Goal: Book appointment/travel/reservation

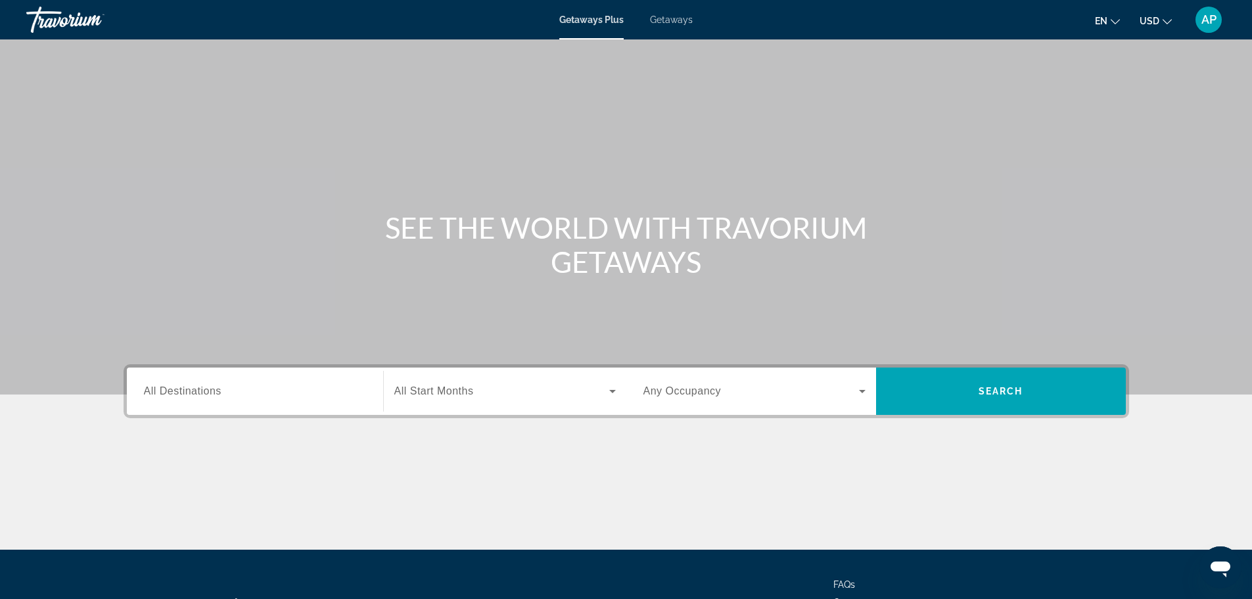
click at [242, 394] on input "Destination All Destinations" at bounding box center [255, 392] width 222 height 16
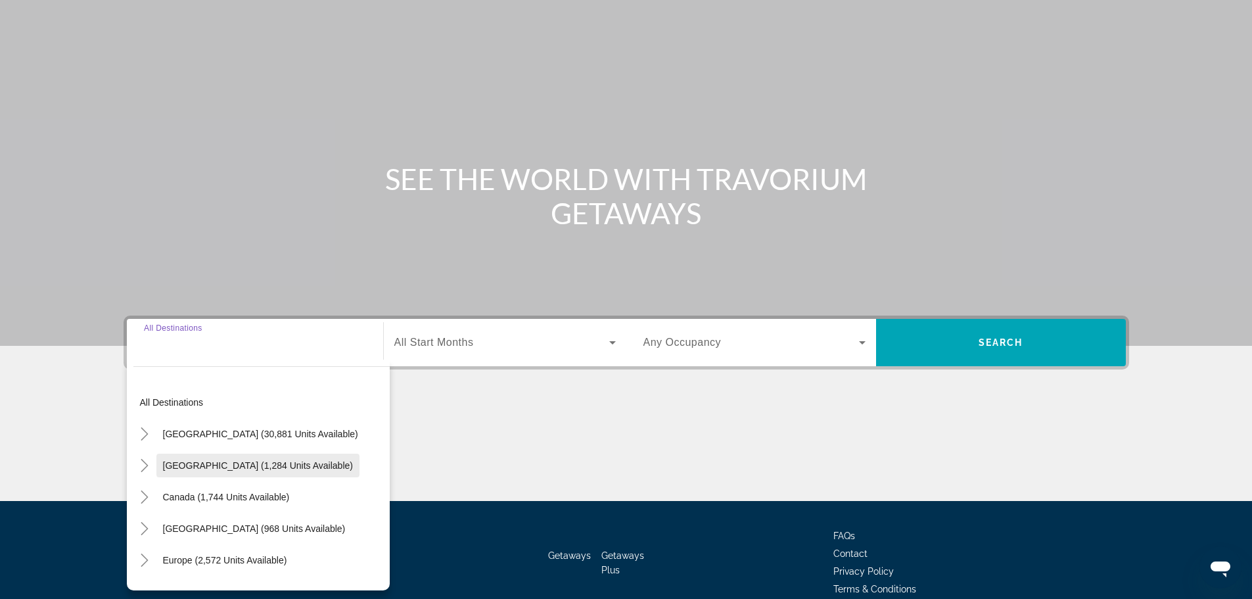
scroll to position [112, 0]
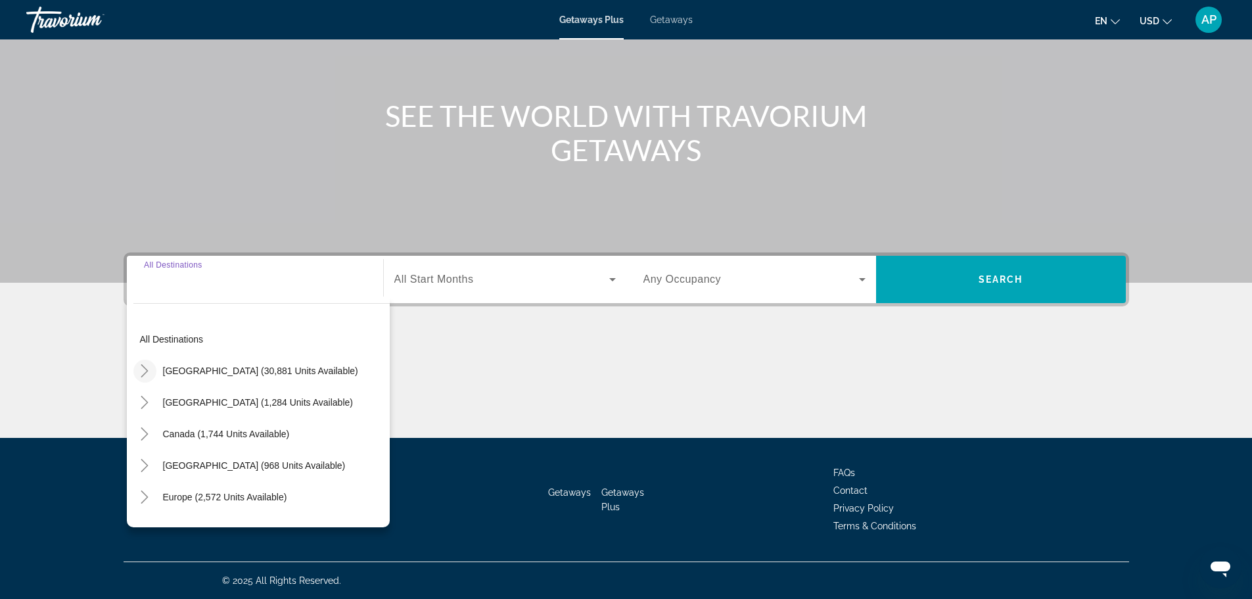
click at [139, 366] on icon "Toggle United States (30,881 units available)" at bounding box center [144, 370] width 13 height 13
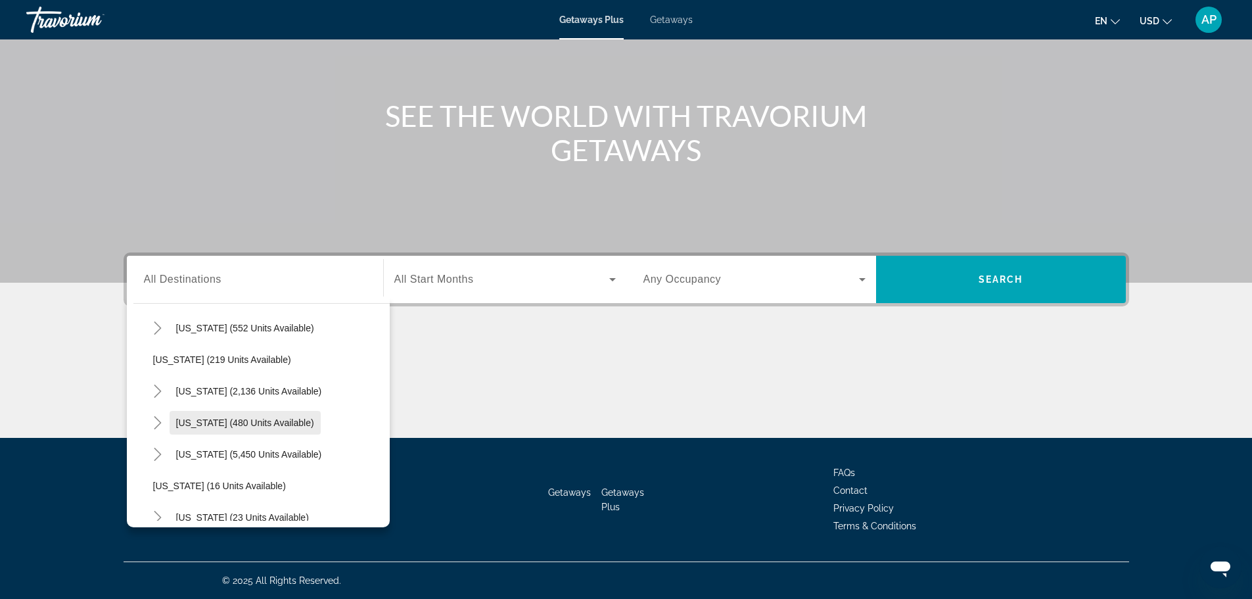
scroll to position [104, 0]
click at [161, 419] on icon "Toggle Florida (5,450 units available)" at bounding box center [157, 424] width 13 height 13
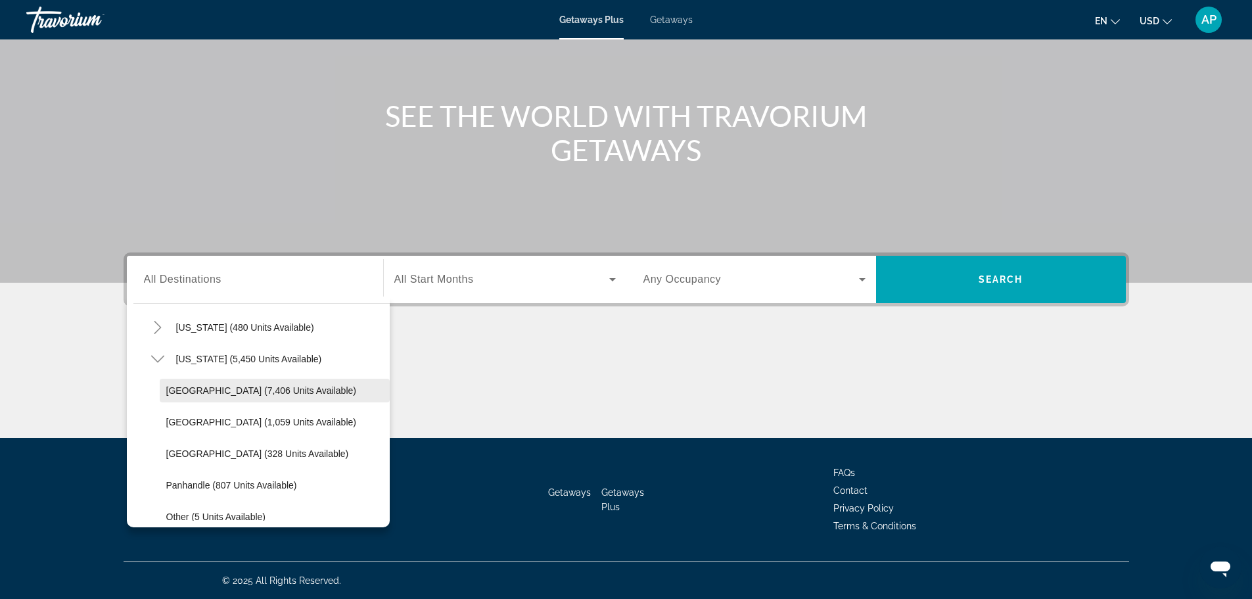
click at [234, 390] on span "[GEOGRAPHIC_DATA] (7,406 units available)" at bounding box center [261, 390] width 190 height 11
type input "**********"
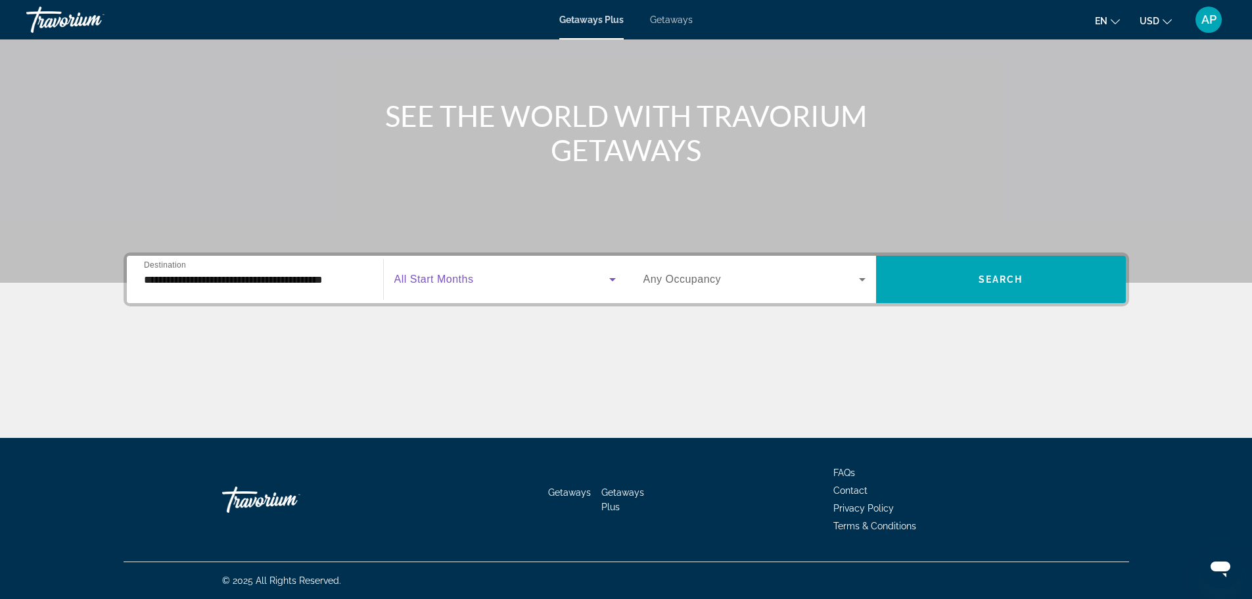
click at [409, 272] on span "Search widget" at bounding box center [501, 279] width 215 height 16
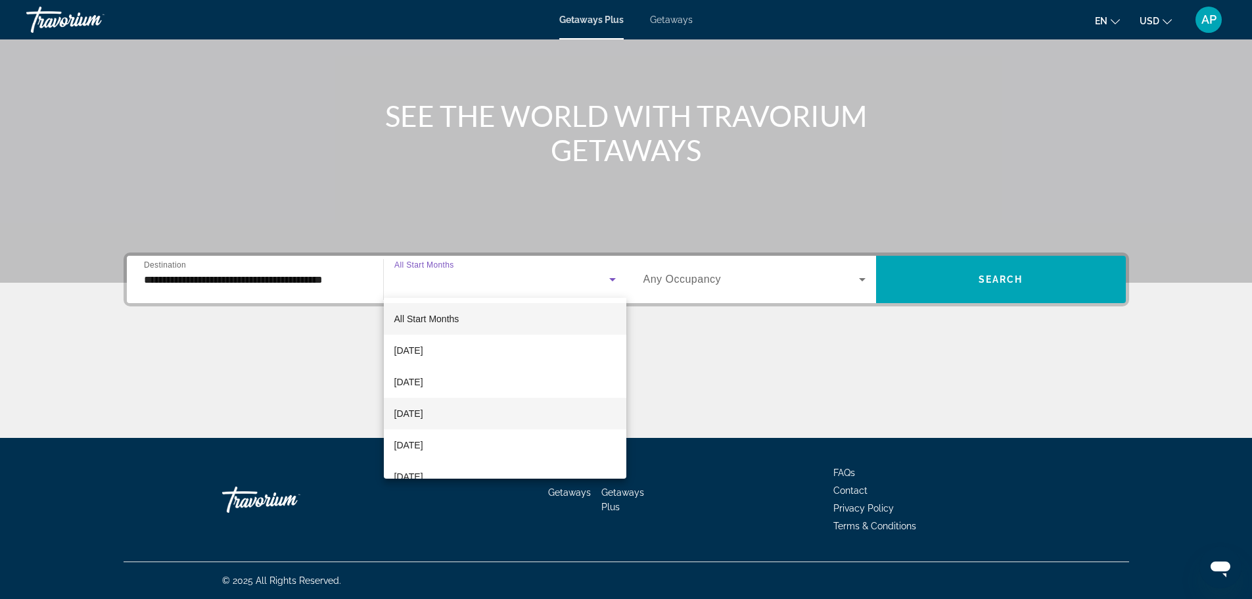
click at [423, 413] on span "[DATE]" at bounding box center [408, 413] width 29 height 16
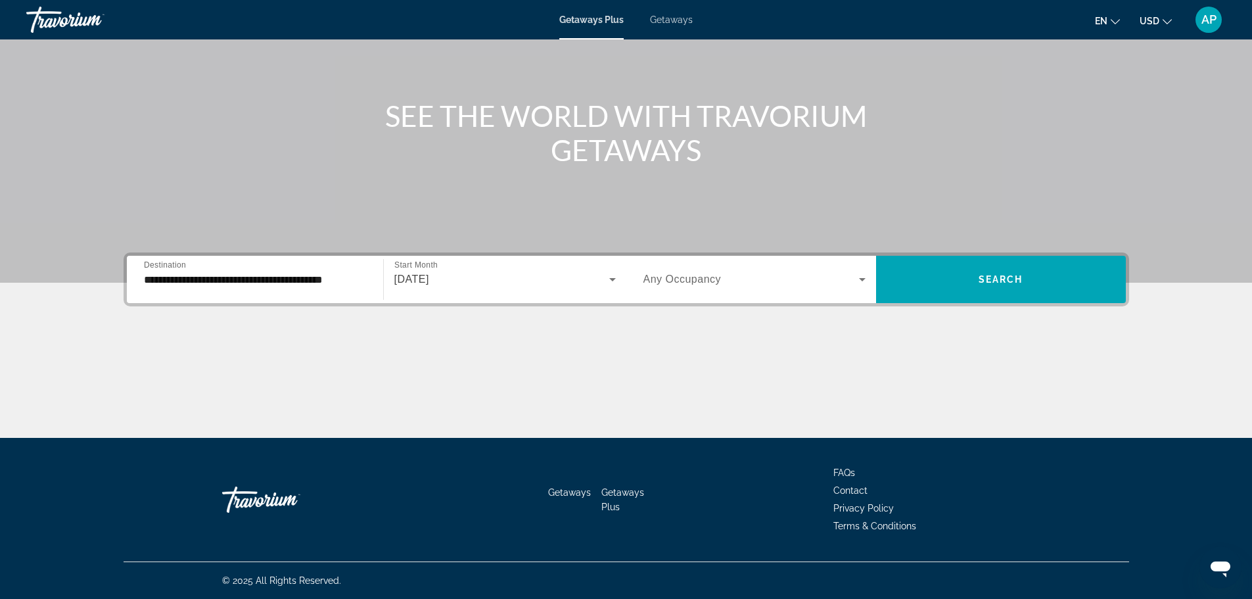
click at [740, 262] on div "Search widget" at bounding box center [754, 279] width 222 height 37
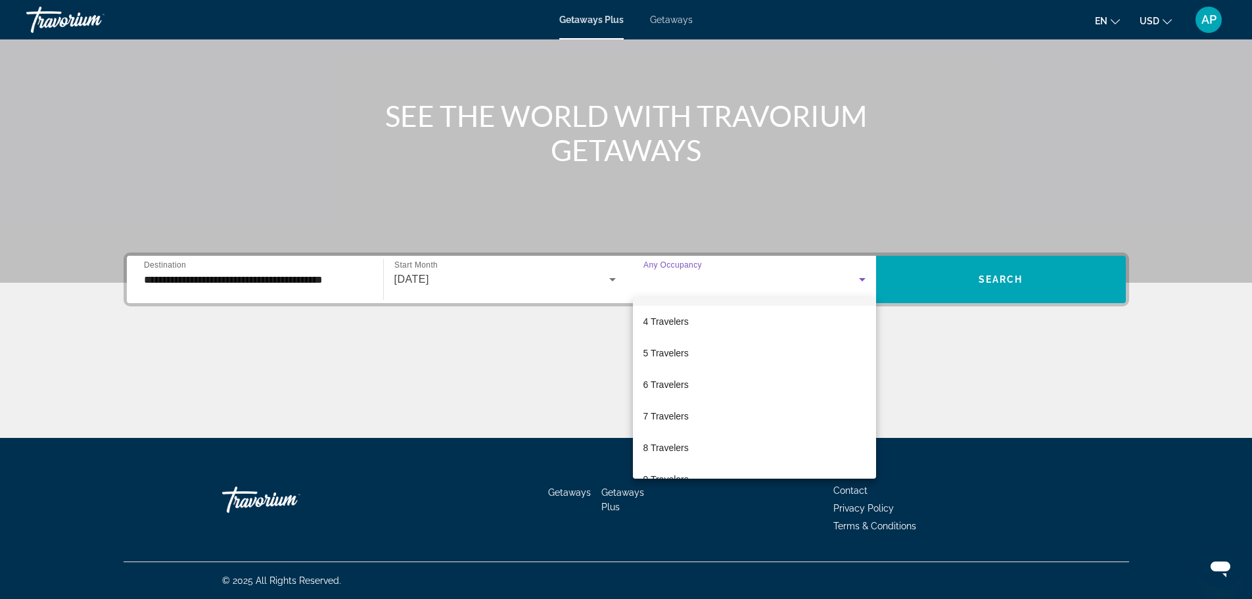
scroll to position [131, 0]
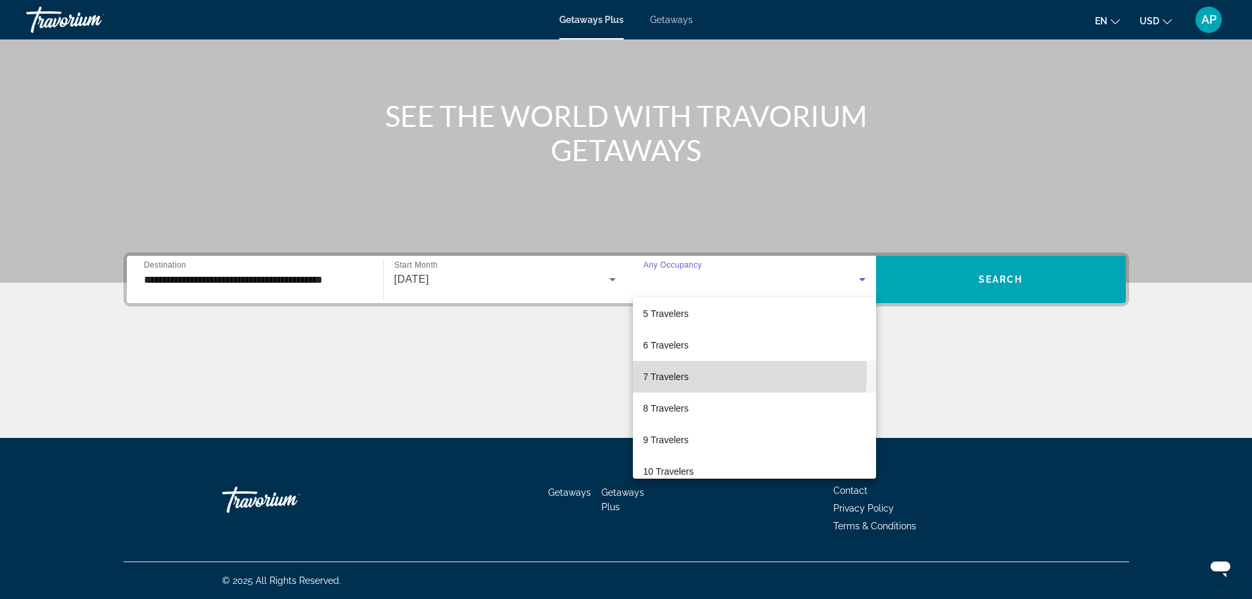
click at [671, 374] on span "7 Travelers" at bounding box center [665, 377] width 45 height 16
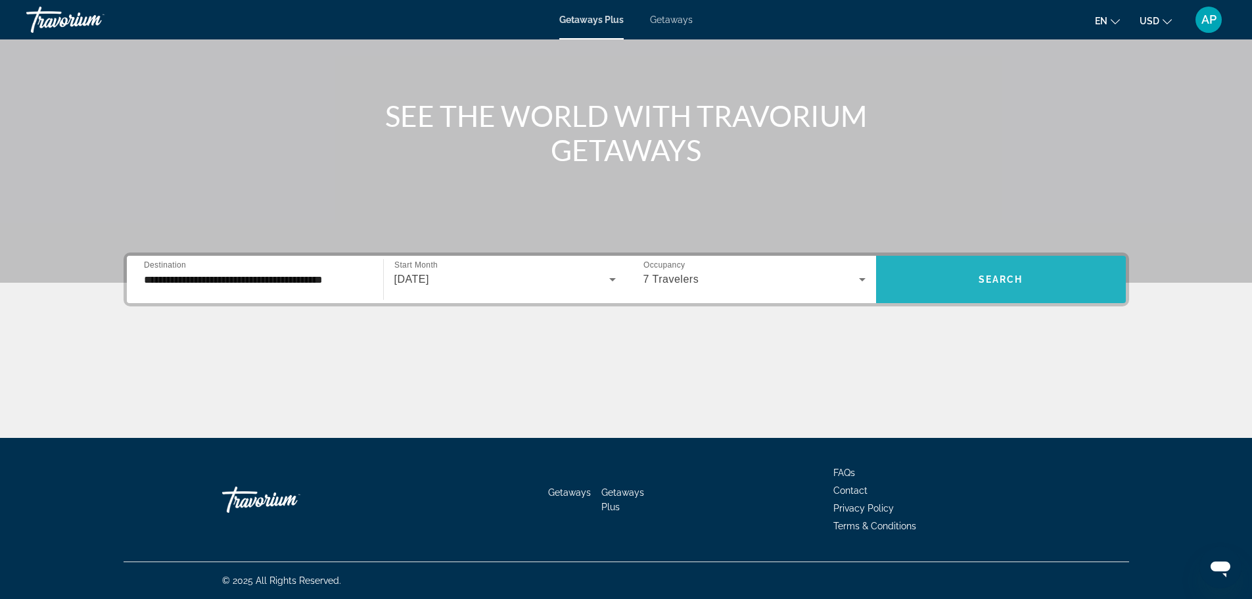
click at [943, 286] on span "Search widget" at bounding box center [1001, 279] width 250 height 32
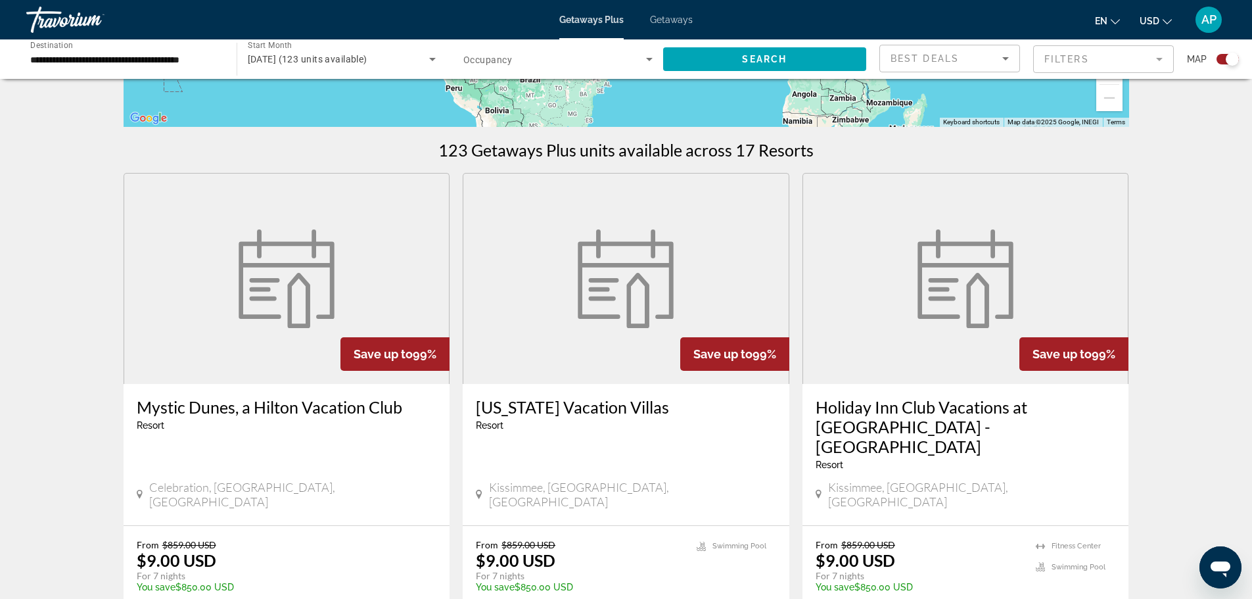
scroll to position [591, 0]
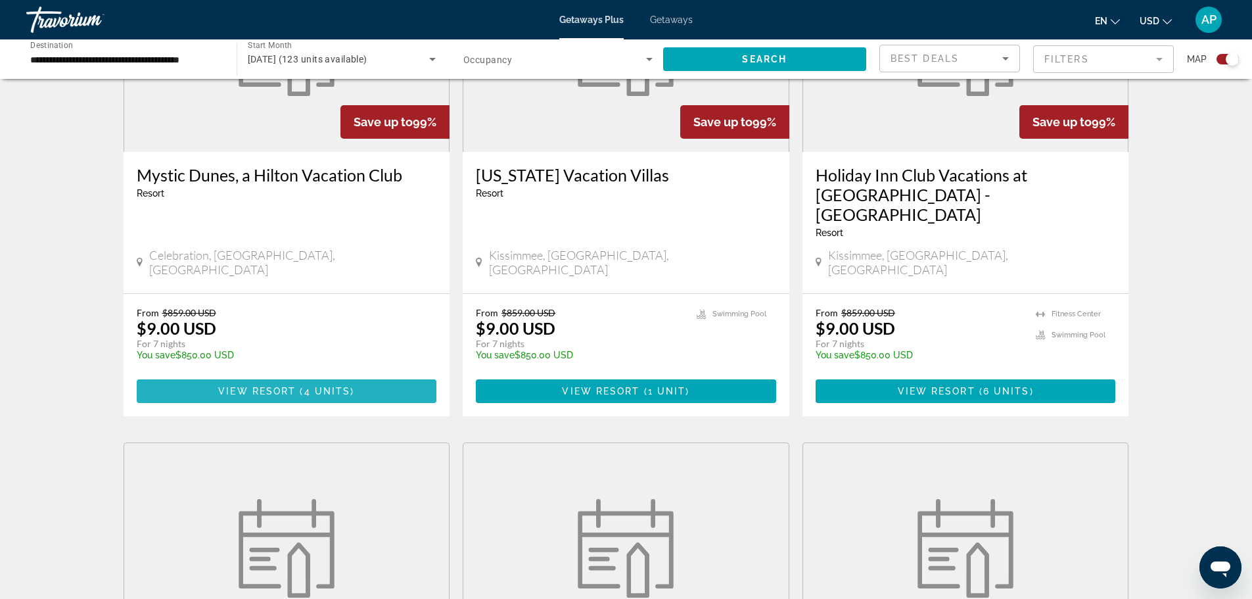
click at [320, 386] on span "4 units" at bounding box center [327, 391] width 47 height 11
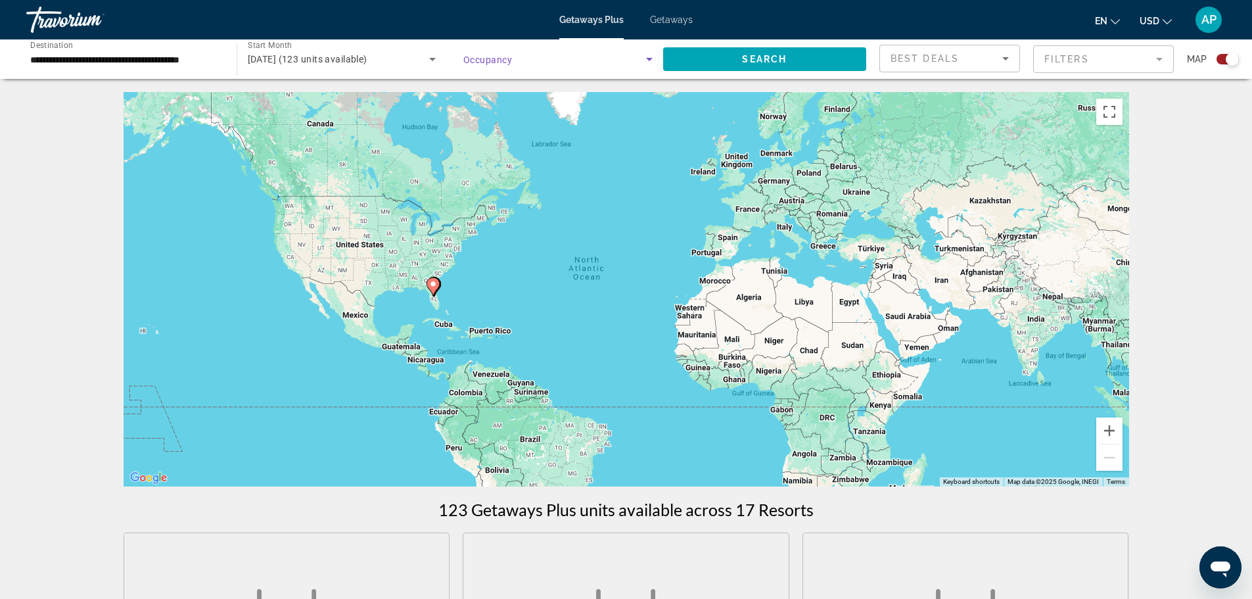
click at [601, 61] on span "Search widget" at bounding box center [554, 59] width 183 height 16
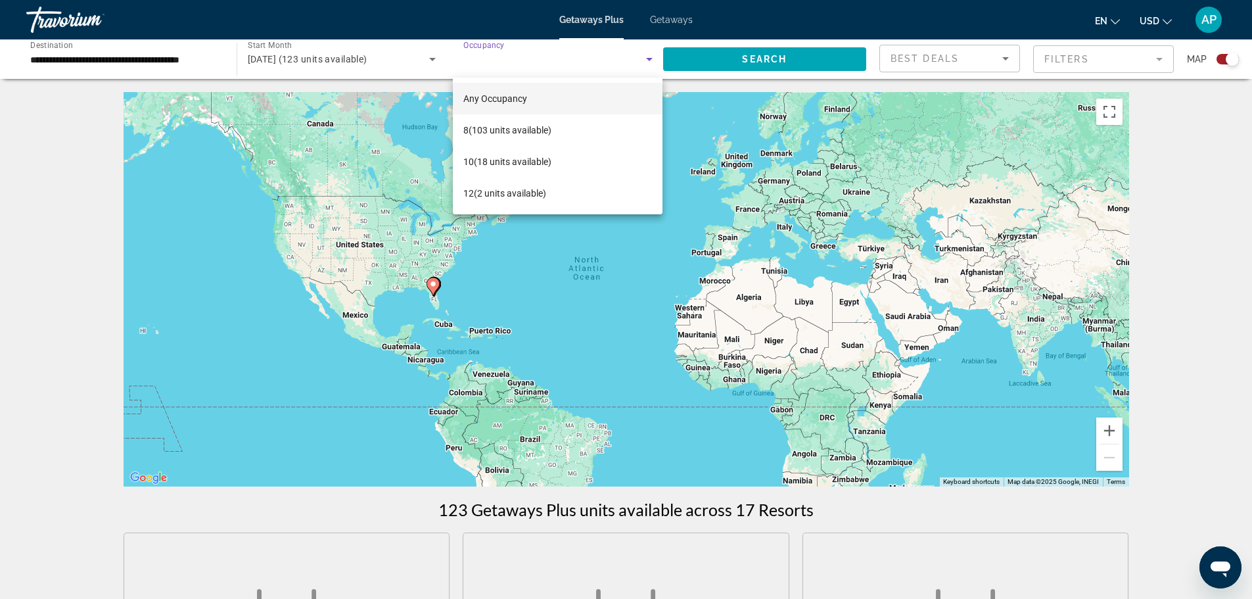
click at [160, 150] on div at bounding box center [626, 299] width 1252 height 599
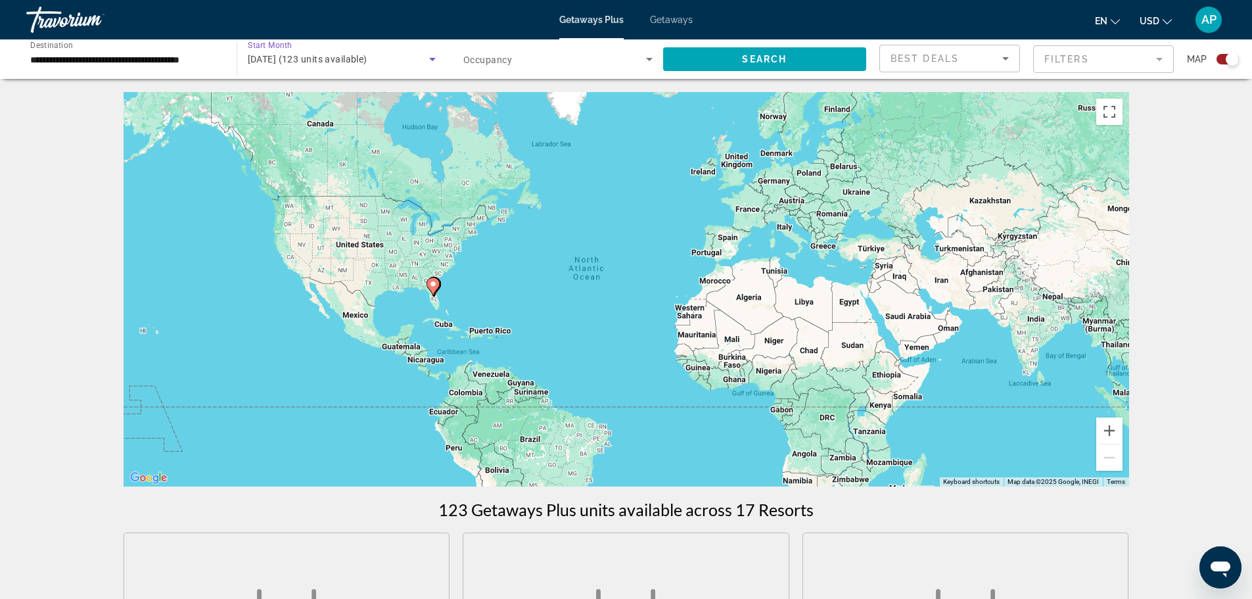
click at [367, 58] on span "[DATE] (123 units available)" at bounding box center [308, 59] width 120 height 11
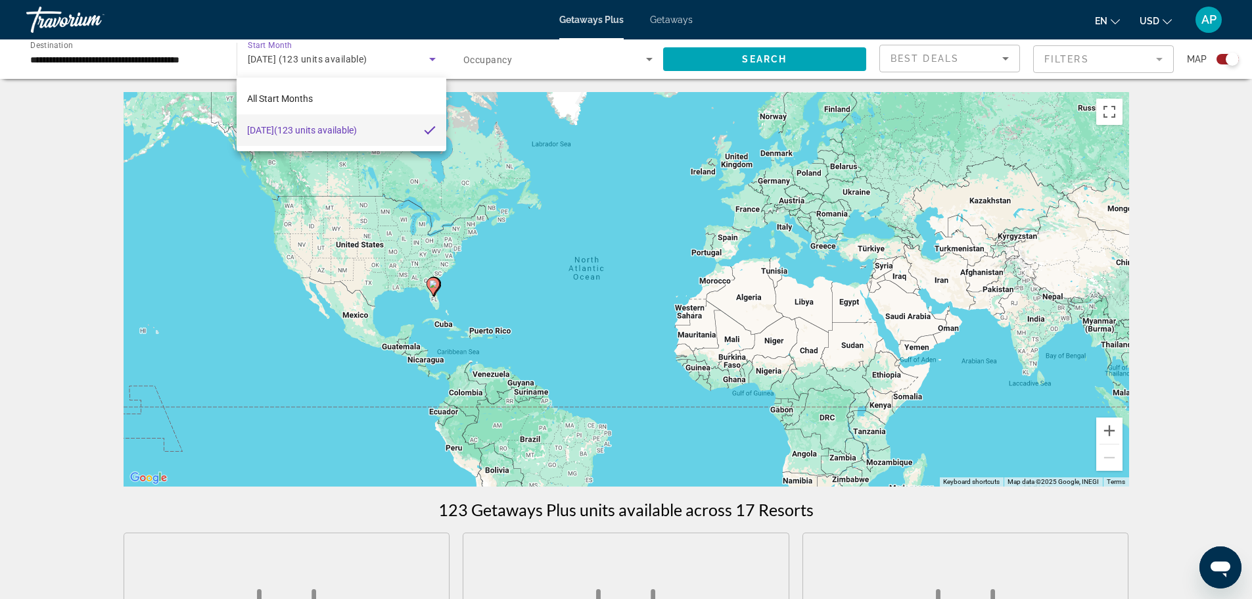
click at [73, 191] on div at bounding box center [626, 299] width 1252 height 599
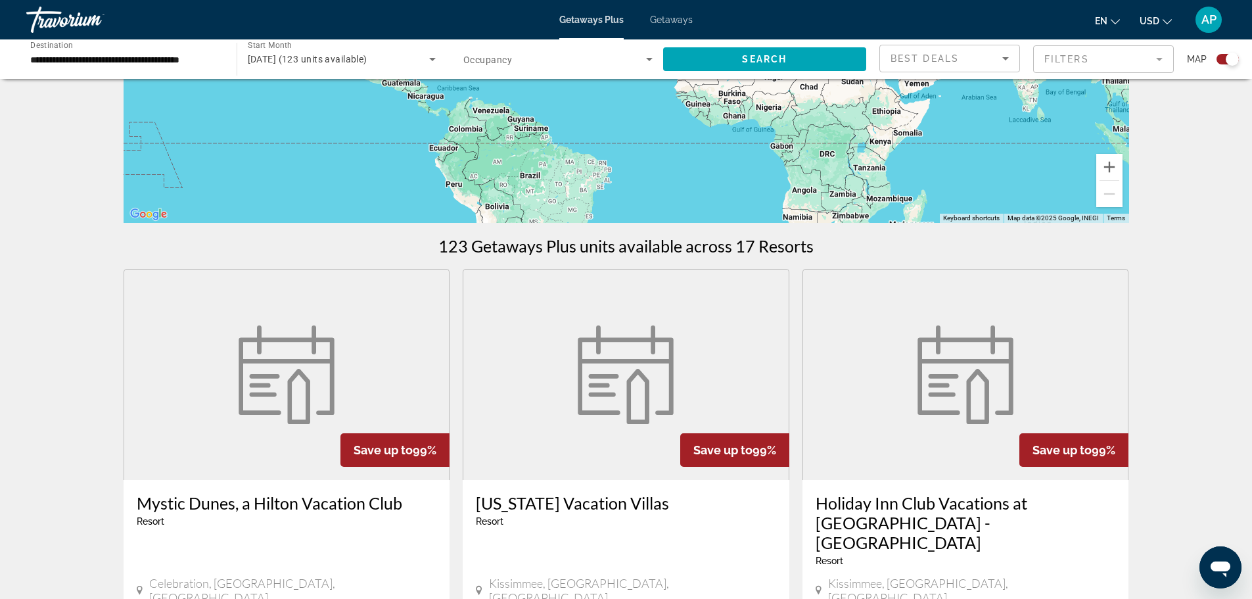
scroll to position [329, 0]
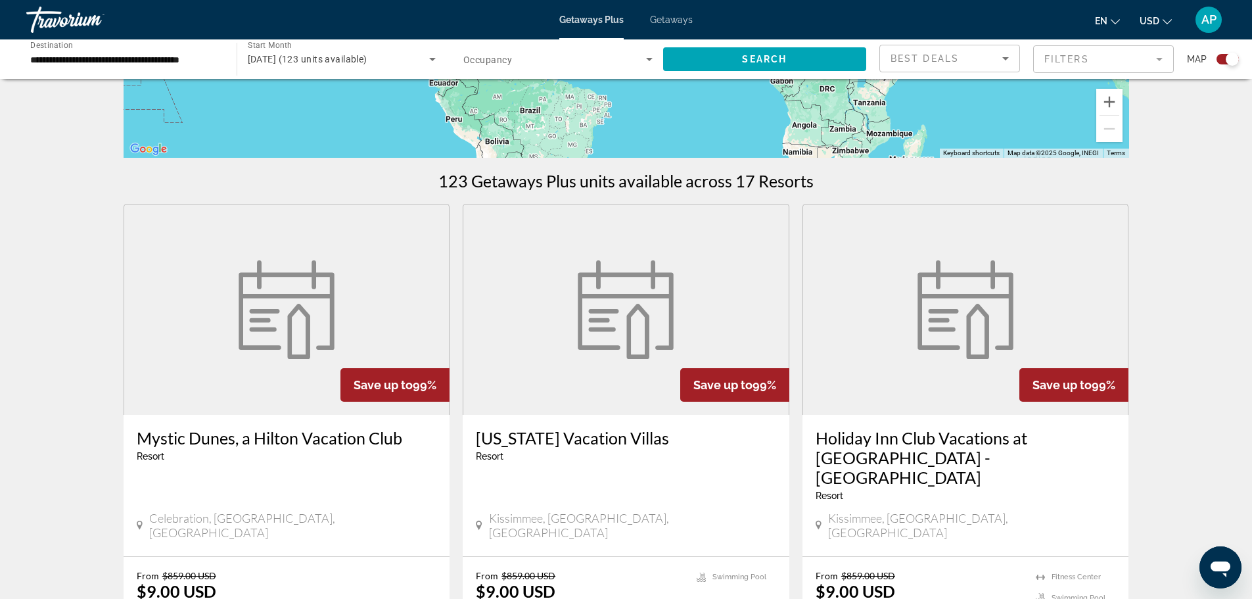
click at [1104, 52] on mat-form-field "Filters" at bounding box center [1103, 59] width 141 height 28
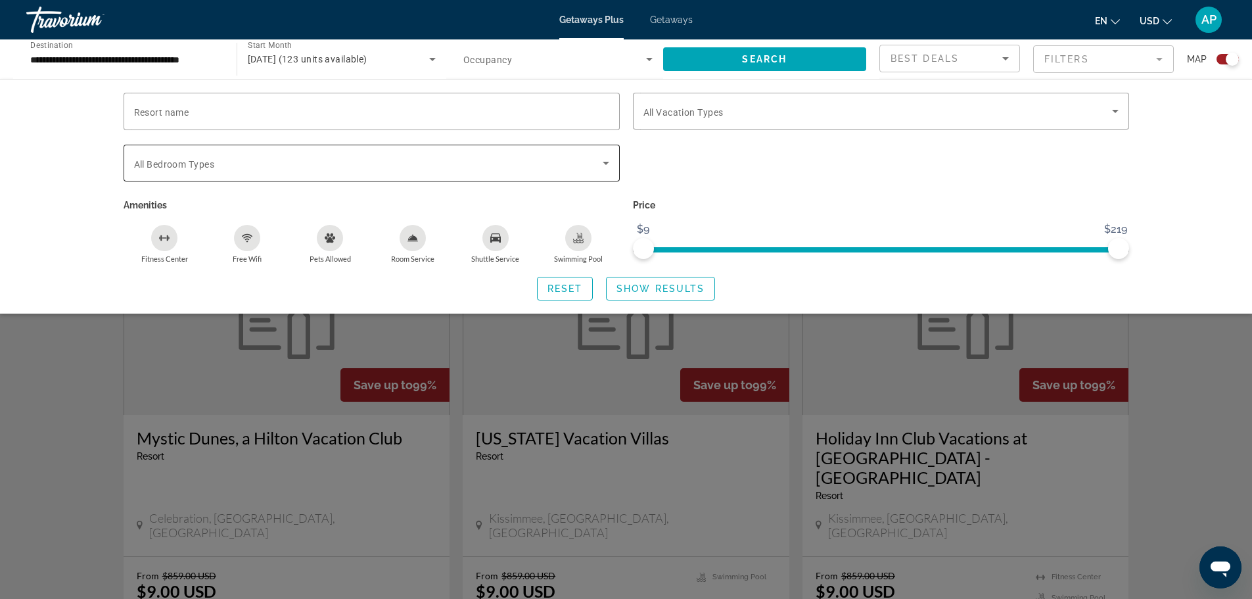
click at [378, 169] on span "Search widget" at bounding box center [368, 163] width 468 height 16
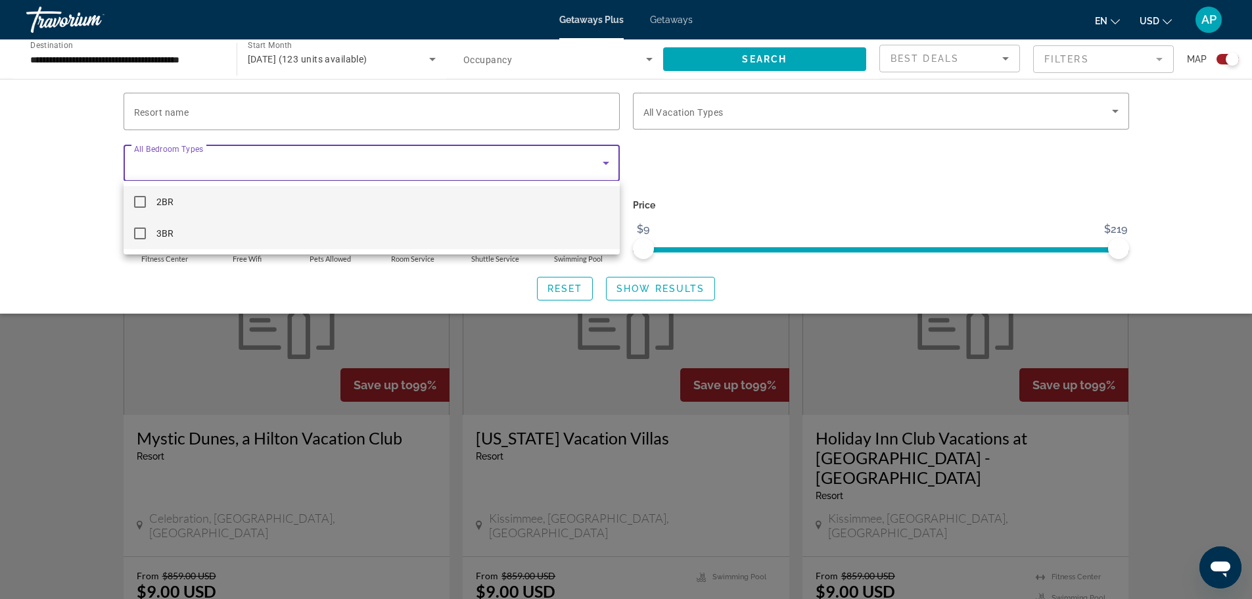
click at [153, 233] on mat-option "3BR" at bounding box center [372, 233] width 496 height 32
click at [691, 285] on div at bounding box center [626, 299] width 1252 height 599
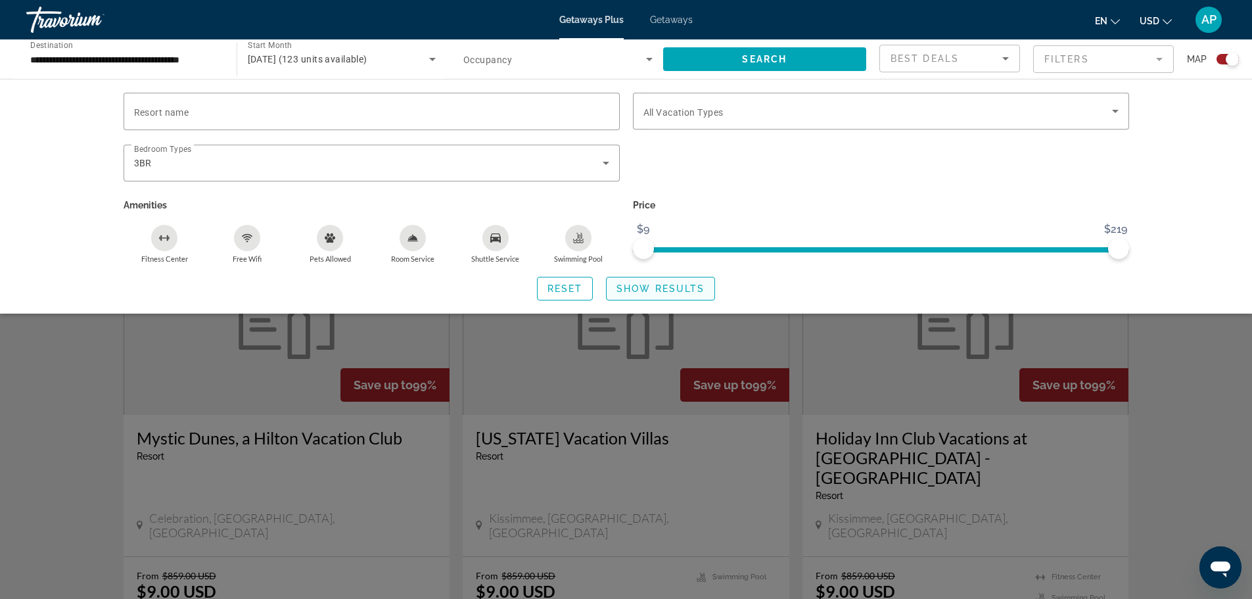
click at [666, 288] on span "Show Results" at bounding box center [660, 288] width 88 height 11
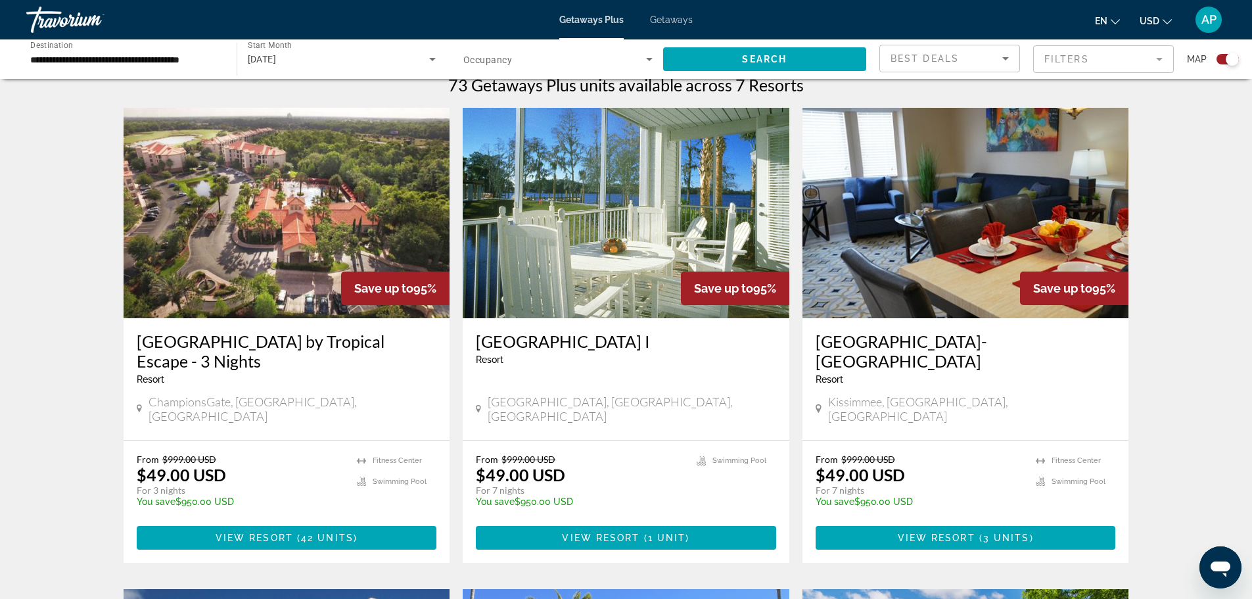
scroll to position [456, 0]
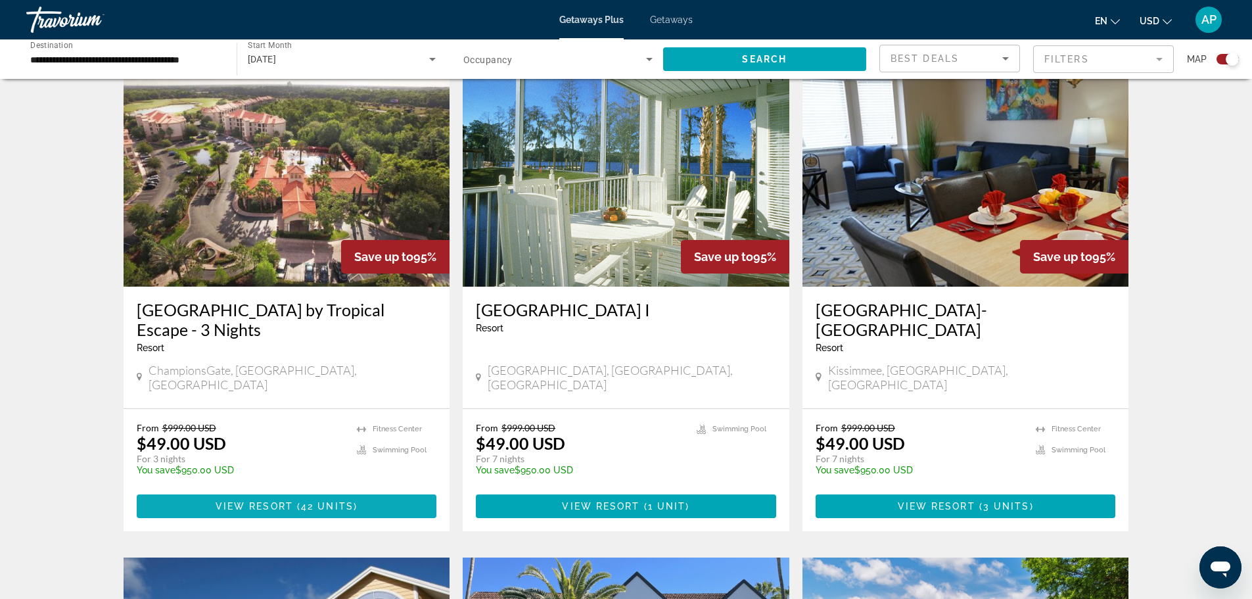
click at [344, 501] on span "42 units" at bounding box center [327, 506] width 53 height 11
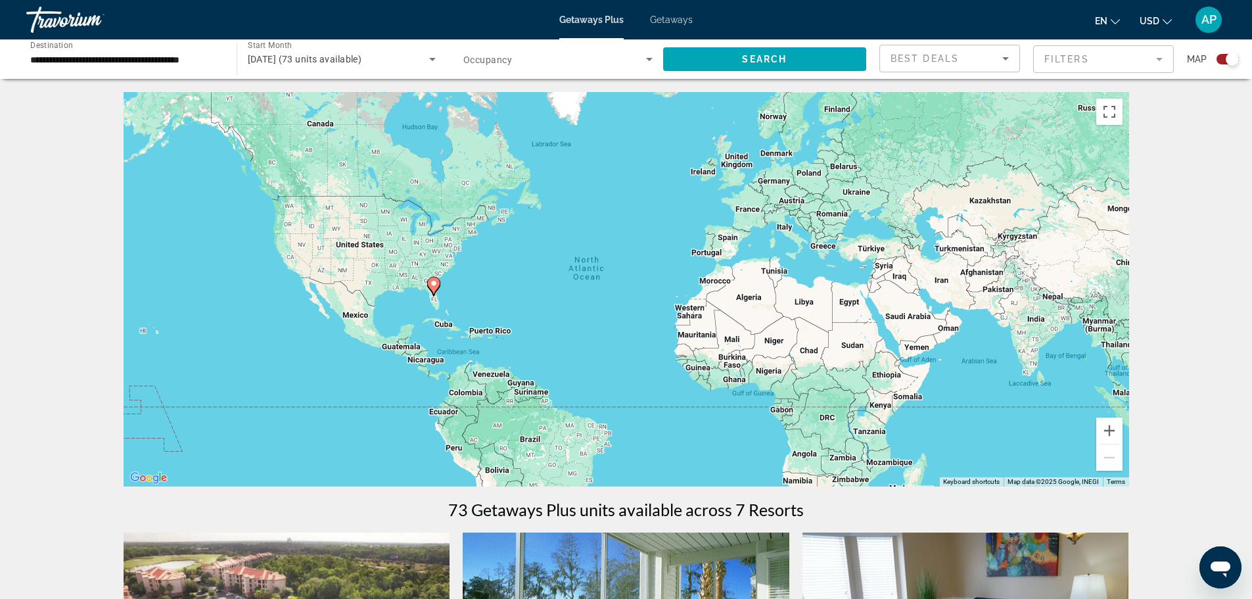
click at [1087, 58] on mat-form-field "Filters" at bounding box center [1103, 59] width 141 height 28
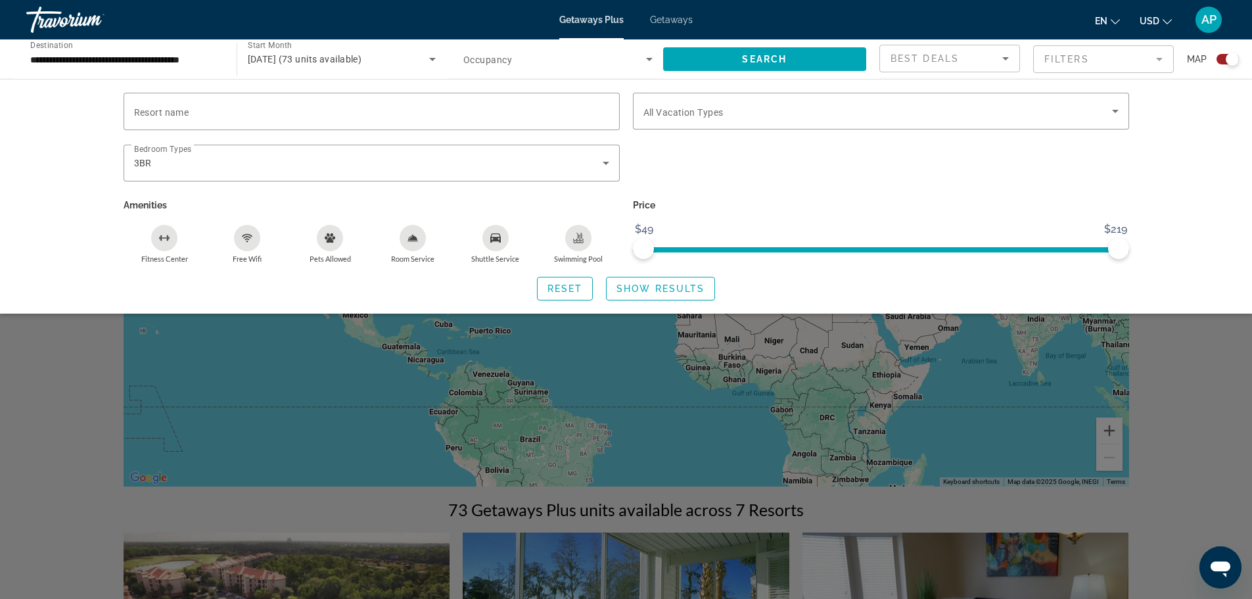
click at [1196, 409] on div "Search widget" at bounding box center [626, 397] width 1252 height 401
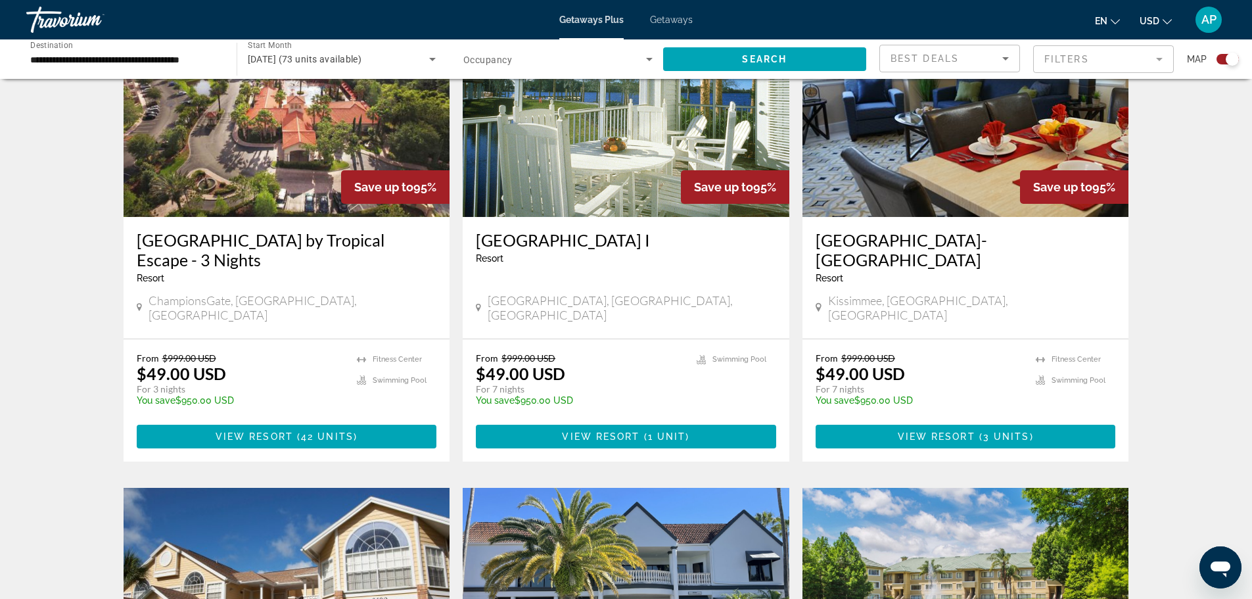
scroll to position [394, 0]
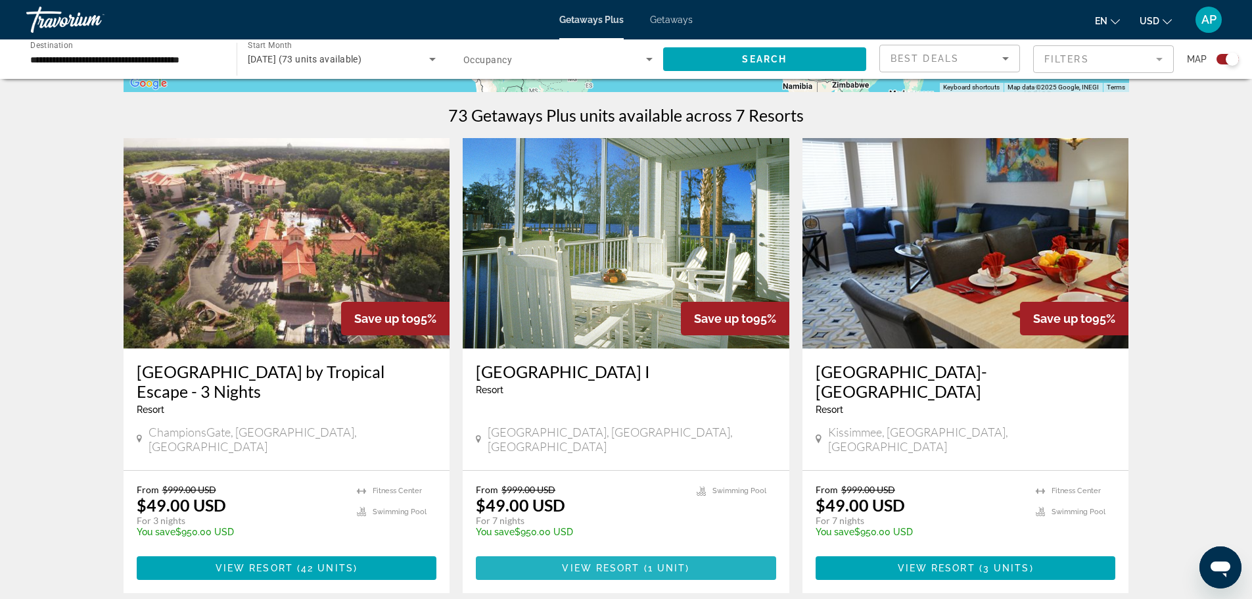
click at [658, 552] on span "Main content" at bounding box center [626, 568] width 300 height 32
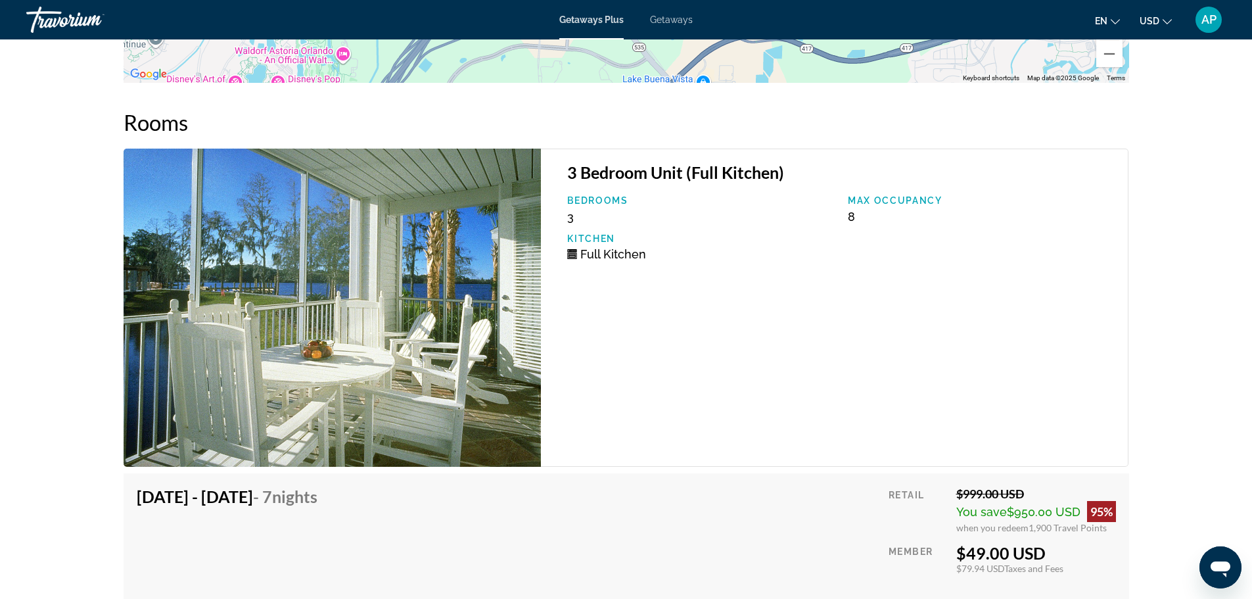
scroll to position [1954, 0]
